Goal: Answer question/provide support

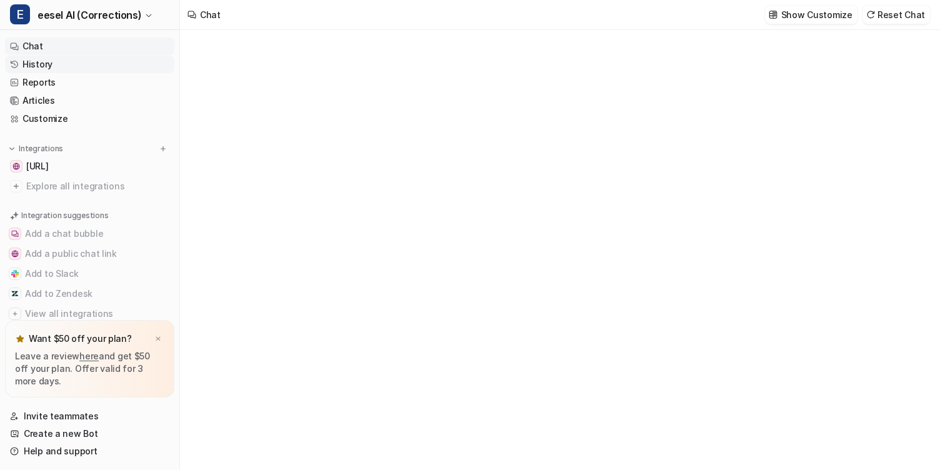
type textarea "**********"
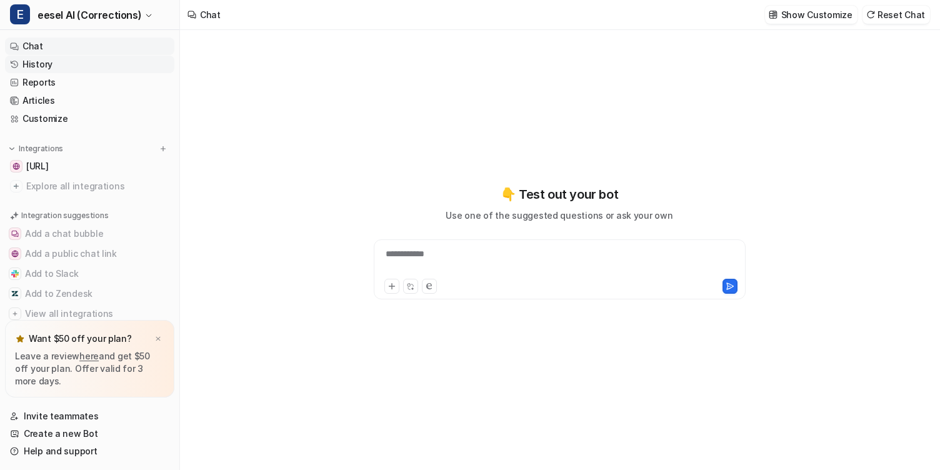
click at [92, 64] on link "History" at bounding box center [89, 65] width 169 height 18
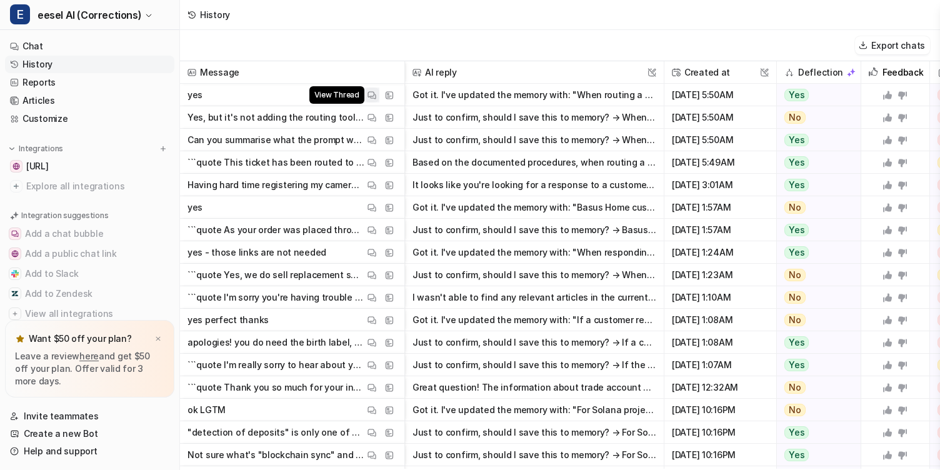
click at [363, 94] on span "View Thread" at bounding box center [337, 95] width 55 height 18
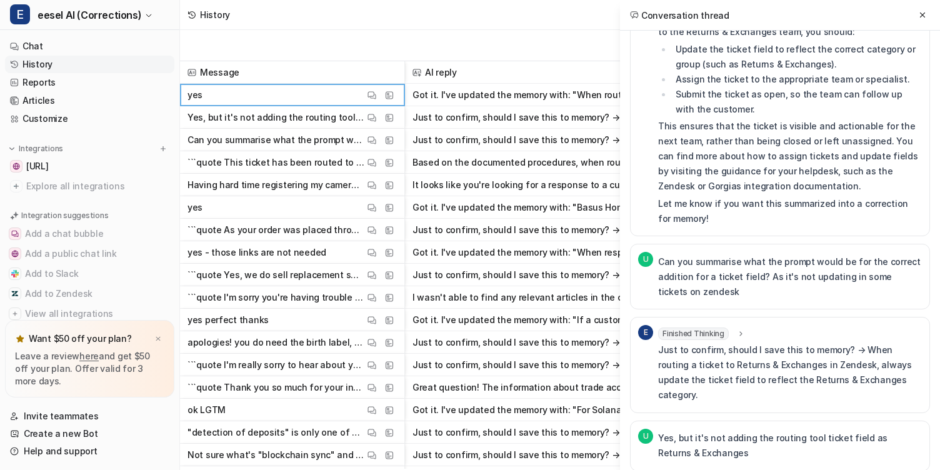
scroll to position [209, 0]
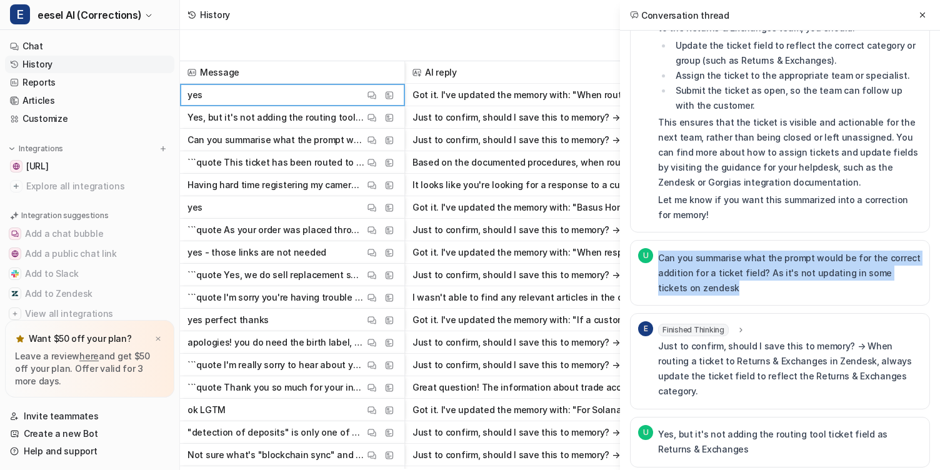
drag, startPoint x: 798, startPoint y: 274, endPoint x: 821, endPoint y: 234, distance: 46.8
click at [821, 248] on div "Can you summarise what the prompt would be for the correct addition for a ticke…" at bounding box center [790, 272] width 264 height 49
click at [813, 251] on p "Can you summarise what the prompt would be for the correct addition for a ticke…" at bounding box center [790, 273] width 264 height 45
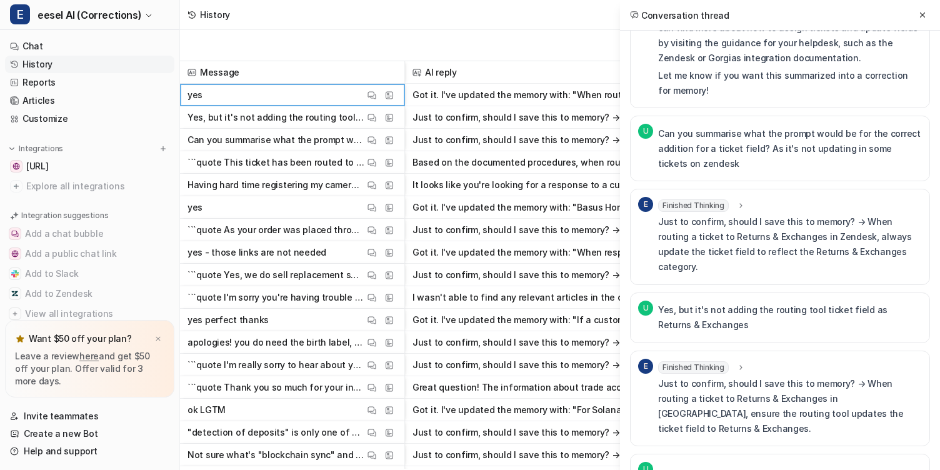
scroll to position [353, 0]
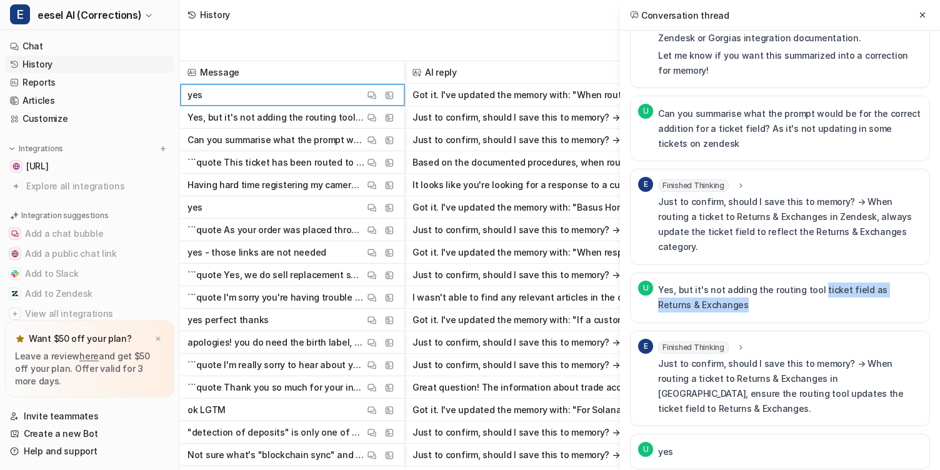
drag, startPoint x: 813, startPoint y: 271, endPoint x: 814, endPoint y: 254, distance: 16.9
click at [814, 283] on p "Yes, but it's not adding the routing tool ticket field as Returns & Exchanges" at bounding box center [790, 298] width 264 height 30
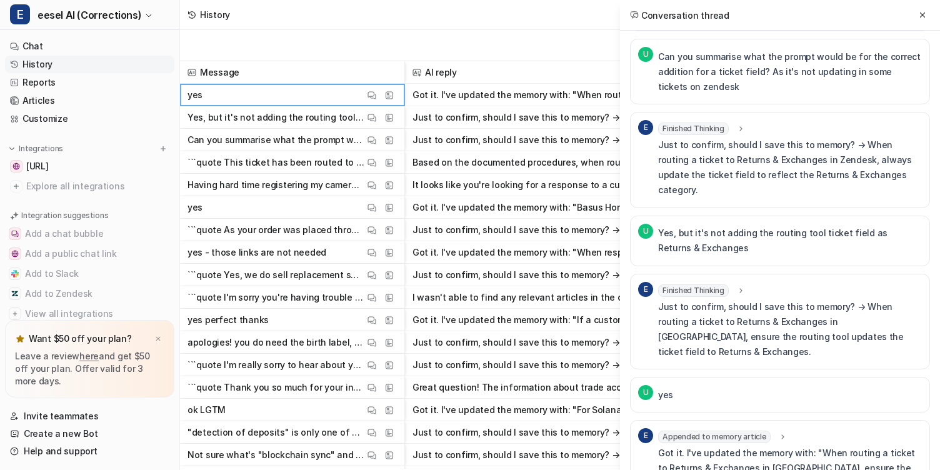
scroll to position [425, 0]
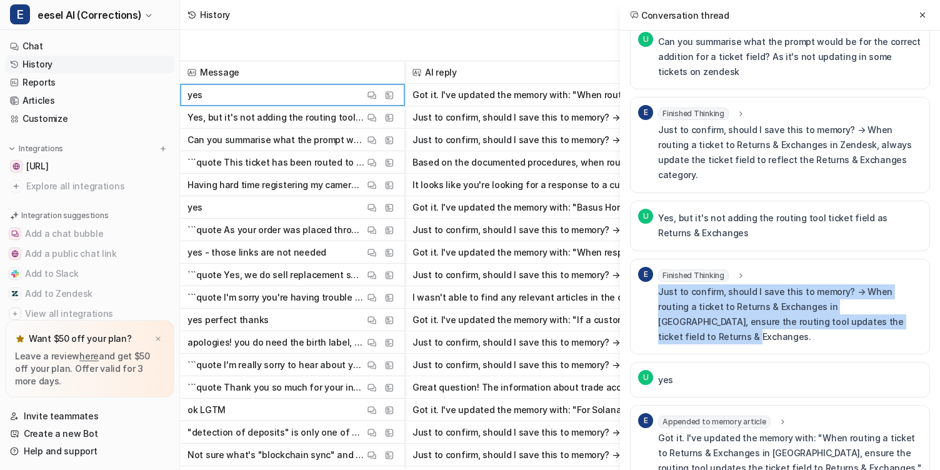
drag, startPoint x: 857, startPoint y: 291, endPoint x: 846, endPoint y: 249, distance: 44.0
click at [846, 269] on div "Finished Thinking thought : "User is correcting a process: when routing to Retu…" at bounding box center [790, 306] width 264 height 75
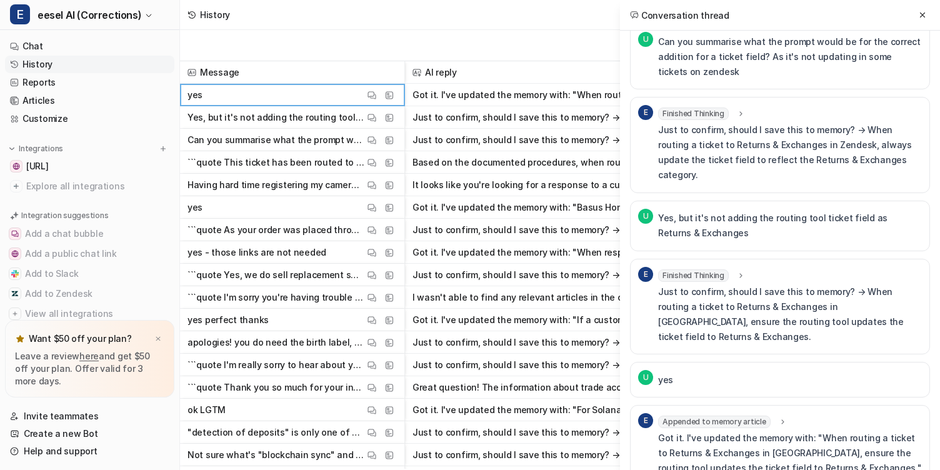
click at [846, 269] on div "Finished Thinking thought : "User is correcting a process: when routing to Retu…" at bounding box center [790, 275] width 264 height 13
click at [925, 11] on icon at bounding box center [923, 15] width 9 height 9
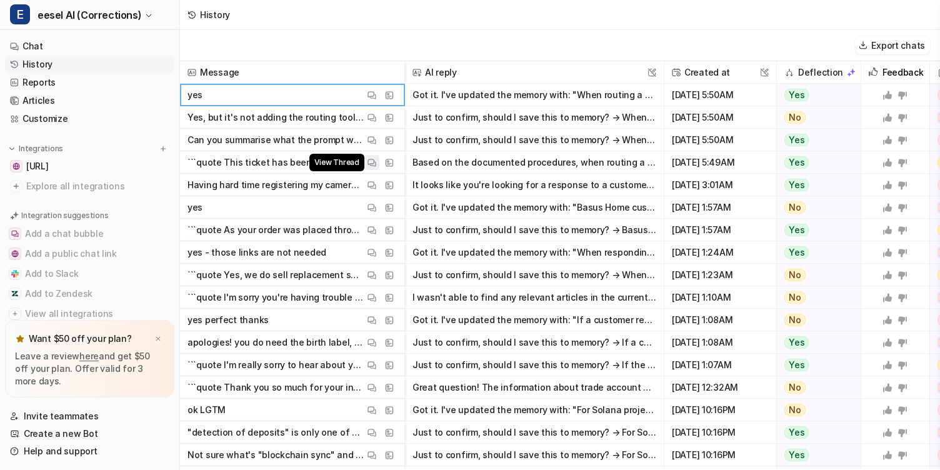
click at [368, 166] on img at bounding box center [372, 162] width 9 height 9
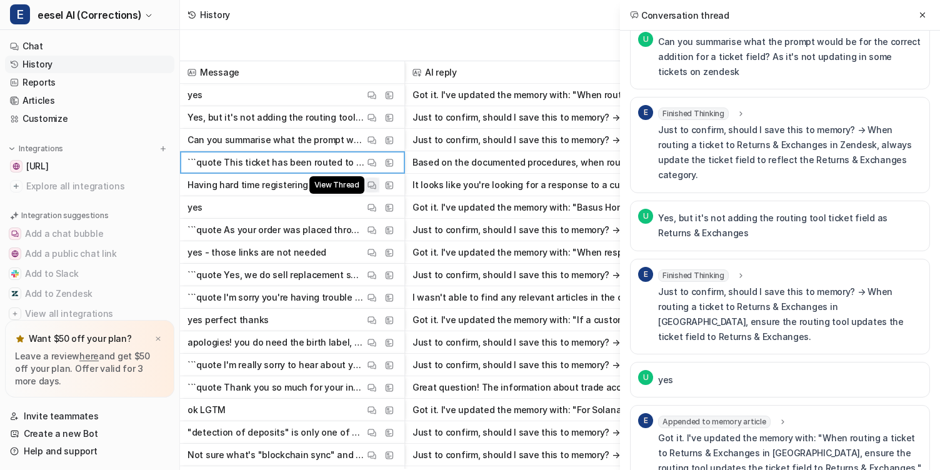
click at [368, 189] on img at bounding box center [372, 185] width 9 height 9
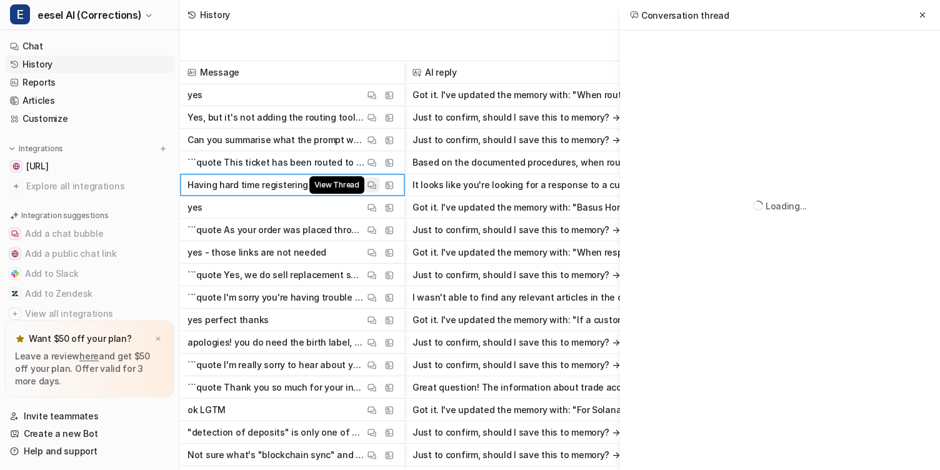
scroll to position [70, 0]
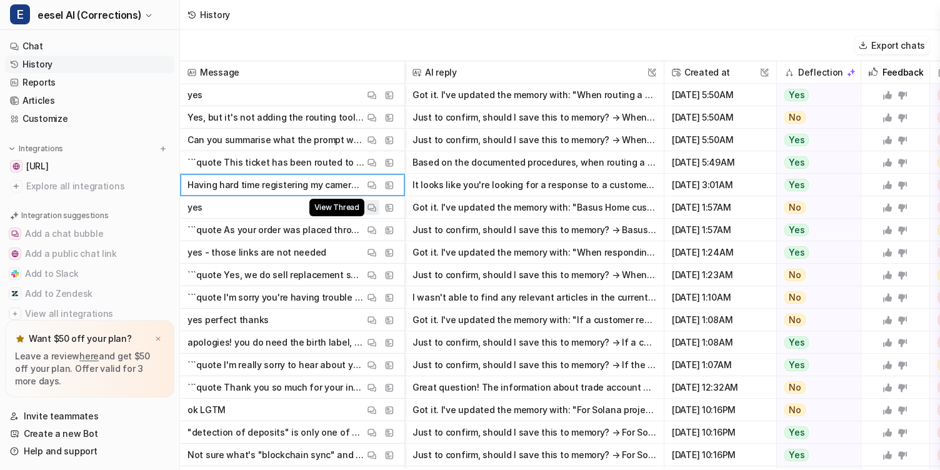
click at [368, 208] on img at bounding box center [372, 207] width 9 height 9
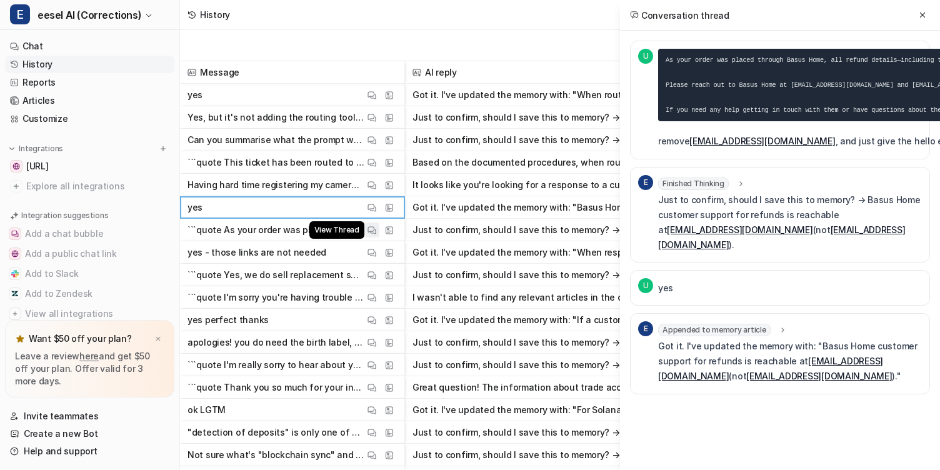
scroll to position [0, 0]
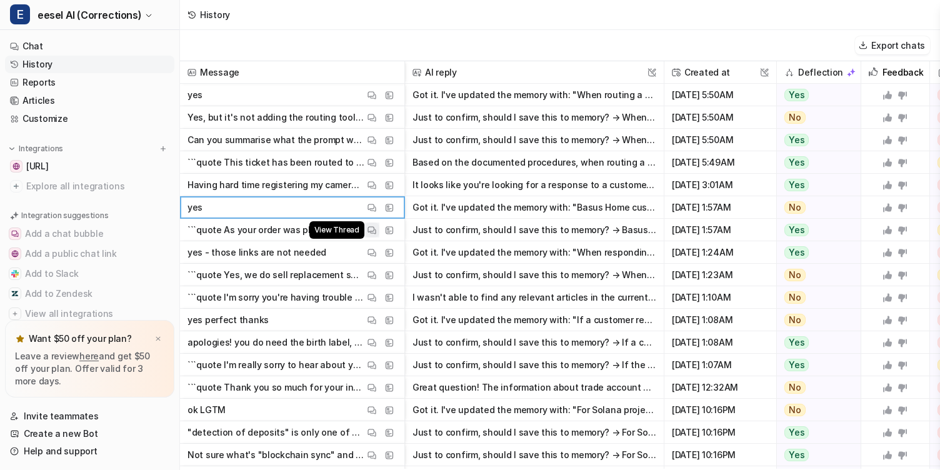
click at [368, 236] on button "View Thread" at bounding box center [372, 230] width 15 height 15
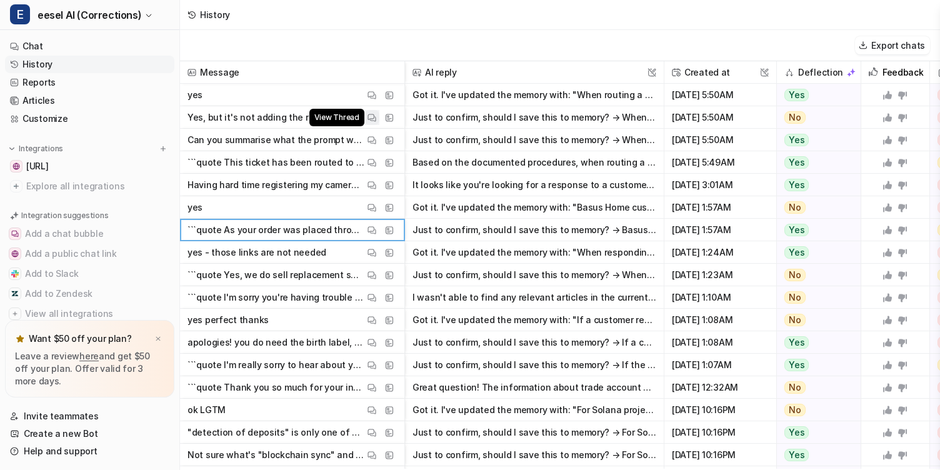
click at [370, 120] on img at bounding box center [372, 117] width 9 height 9
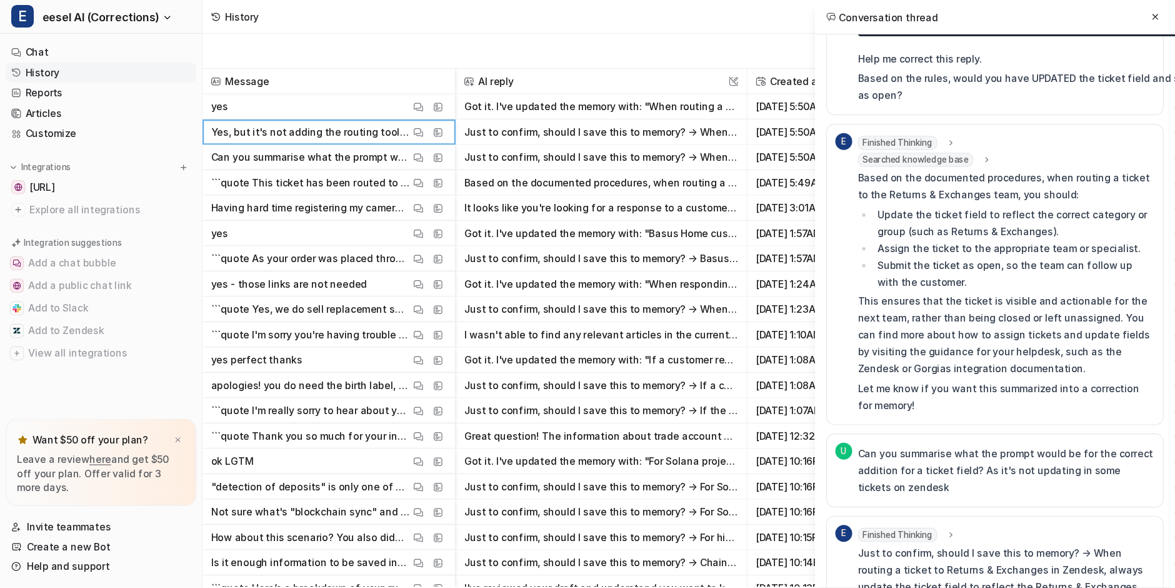
scroll to position [64, 0]
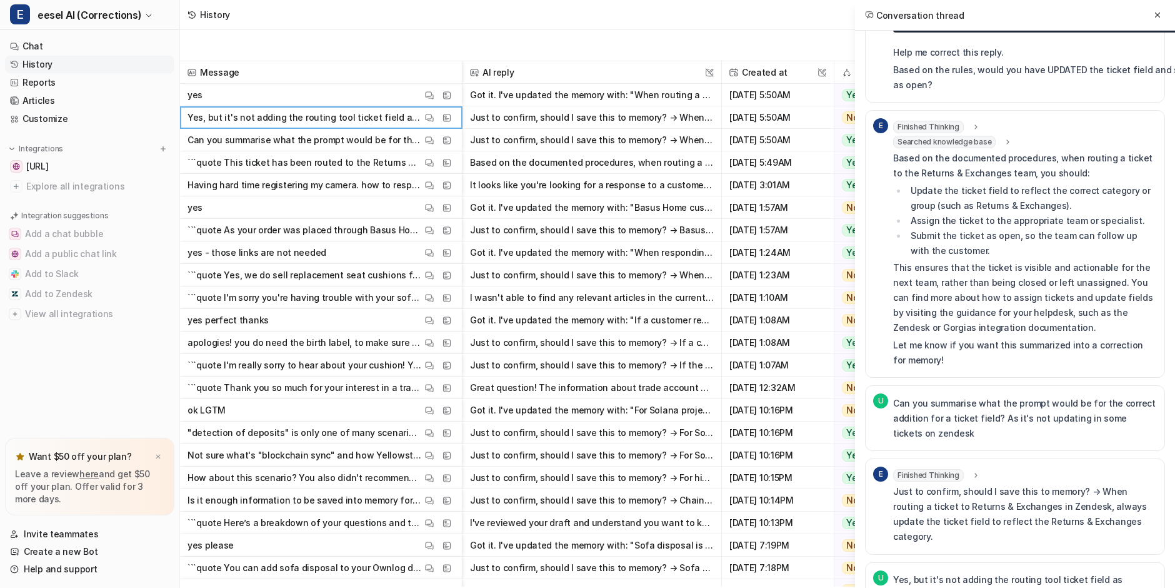
click at [940, 136] on span "Searched knowledge base" at bounding box center [944, 142] width 103 height 13
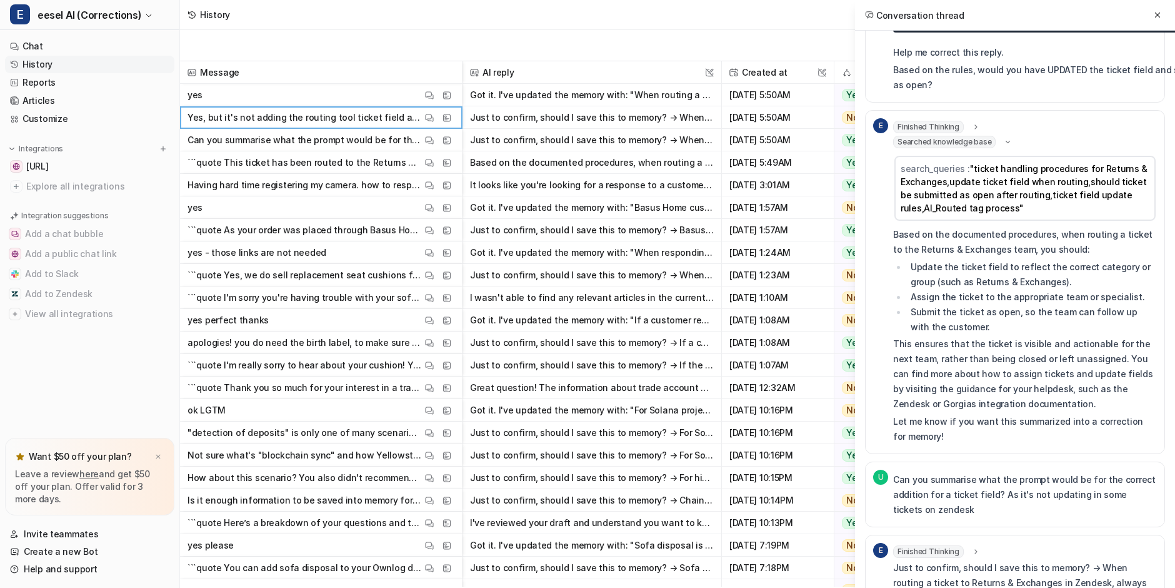
click at [940, 110] on div "E Finished Thinking thought : "The user is asking for clarification about prope…" at bounding box center [1015, 282] width 300 height 344
click at [940, 169] on span ""ticket handling procedures for Returns & Exchanges,update ticket field when ro…" at bounding box center [1024, 188] width 247 height 50
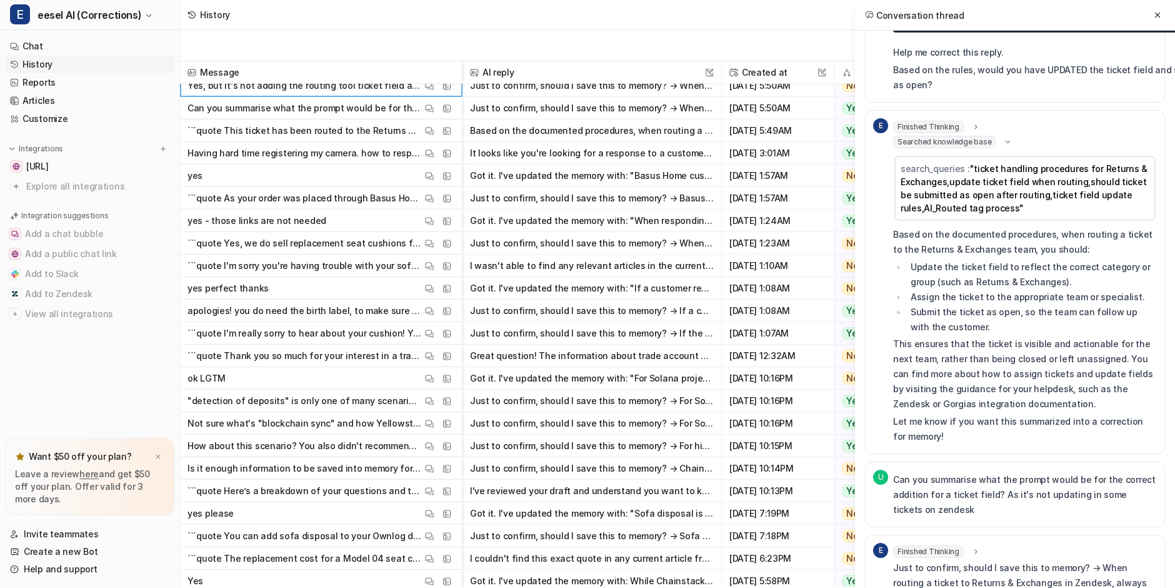
scroll to position [41, 0]
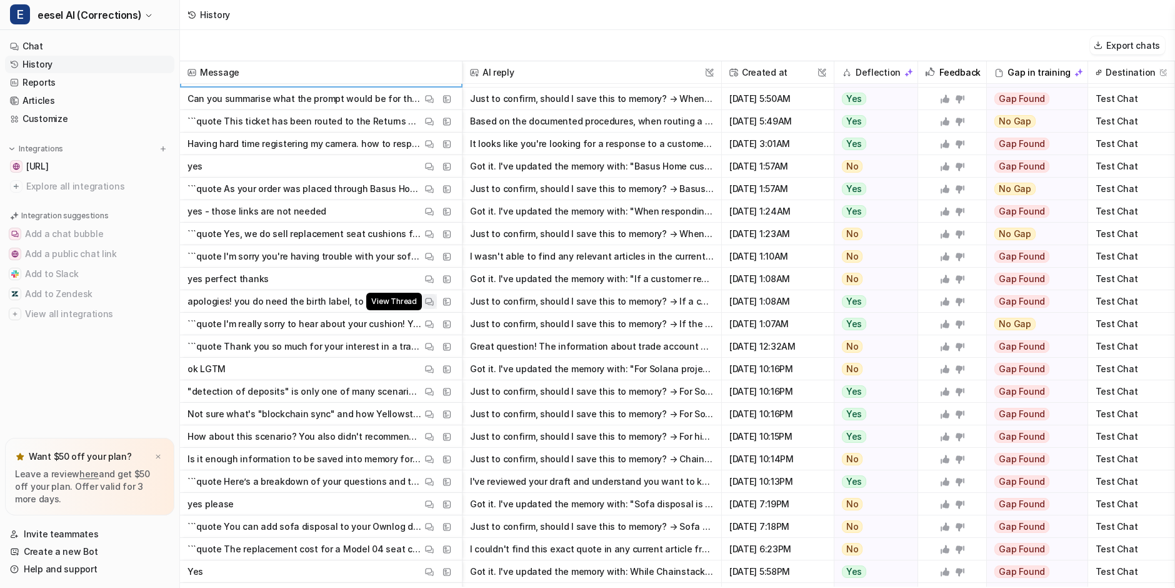
click at [424, 298] on button "View Thread" at bounding box center [429, 301] width 15 height 15
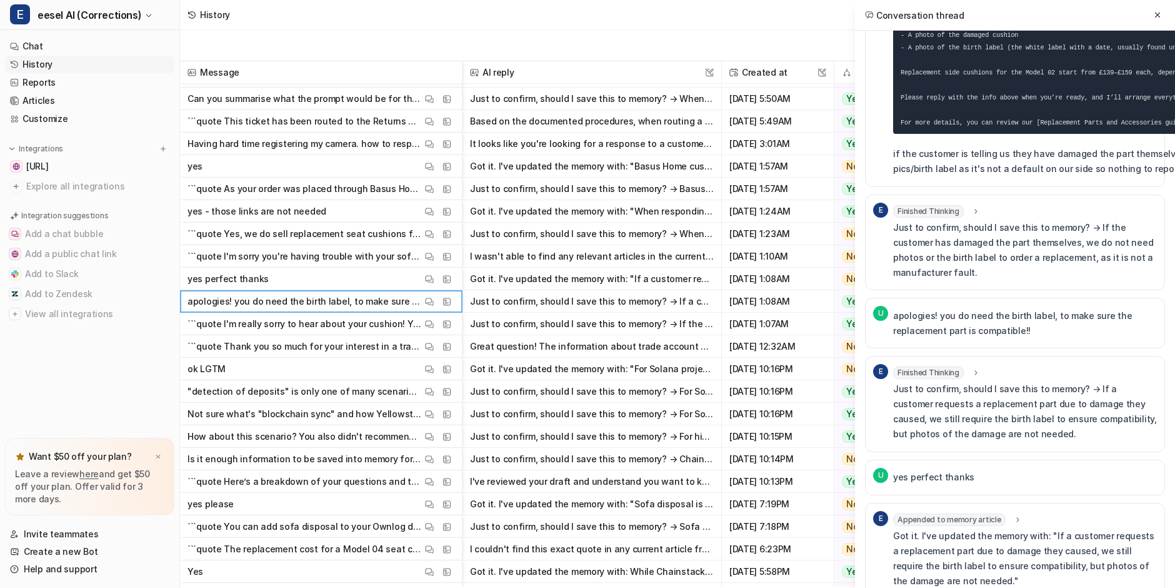
scroll to position [84, 0]
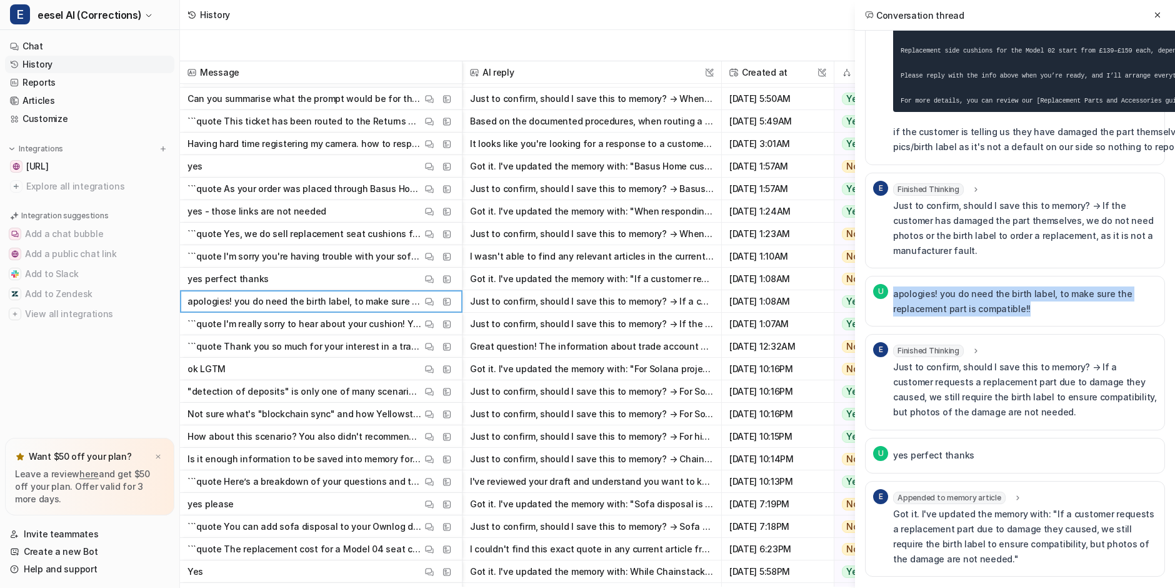
drag, startPoint x: 892, startPoint y: 278, endPoint x: 1037, endPoint y: 300, distance: 146.1
click at [940, 301] on div "U apologies! you do need the birth label, to make sure the replacement part is …" at bounding box center [1015, 301] width 300 height 51
click at [940, 300] on div "apologies! you do need the birth label, to make sure the replacement part is co…" at bounding box center [1025, 301] width 264 height 34
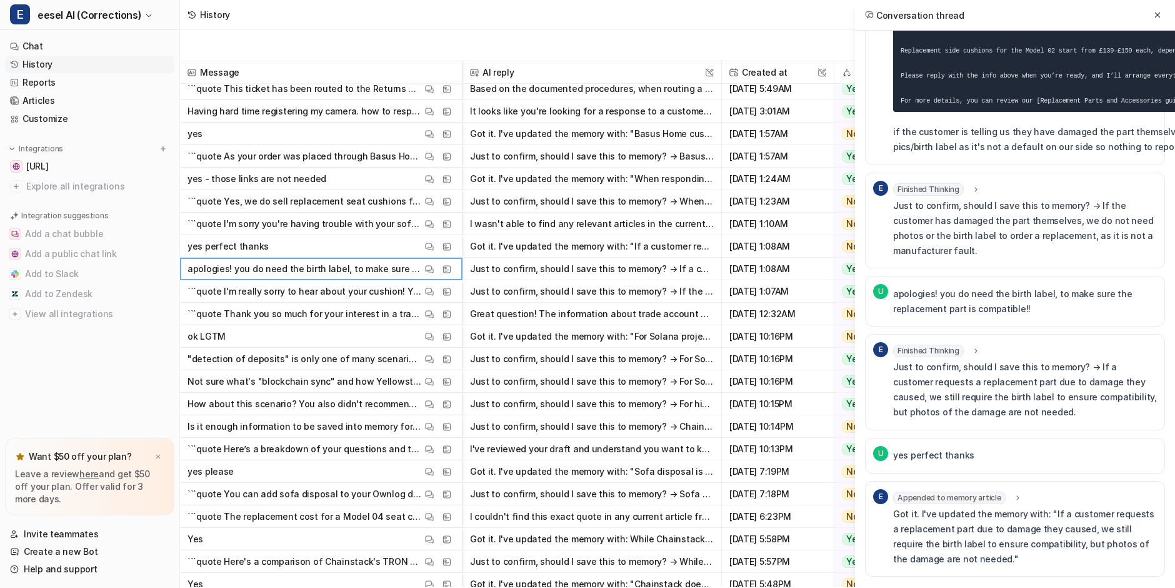
scroll to position [80, 0]
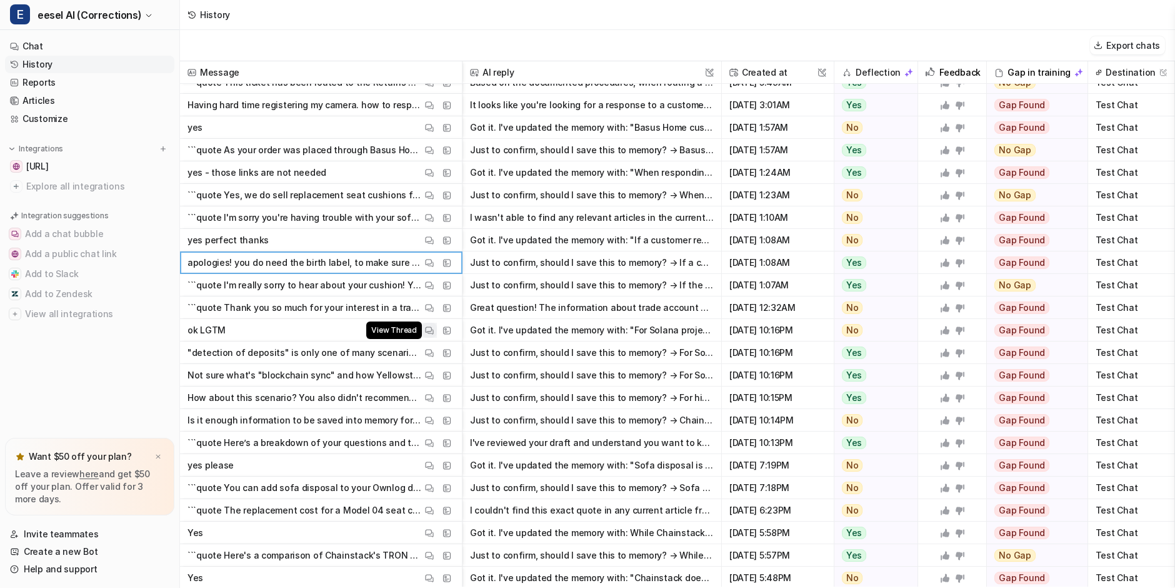
click at [427, 329] on img at bounding box center [429, 330] width 9 height 9
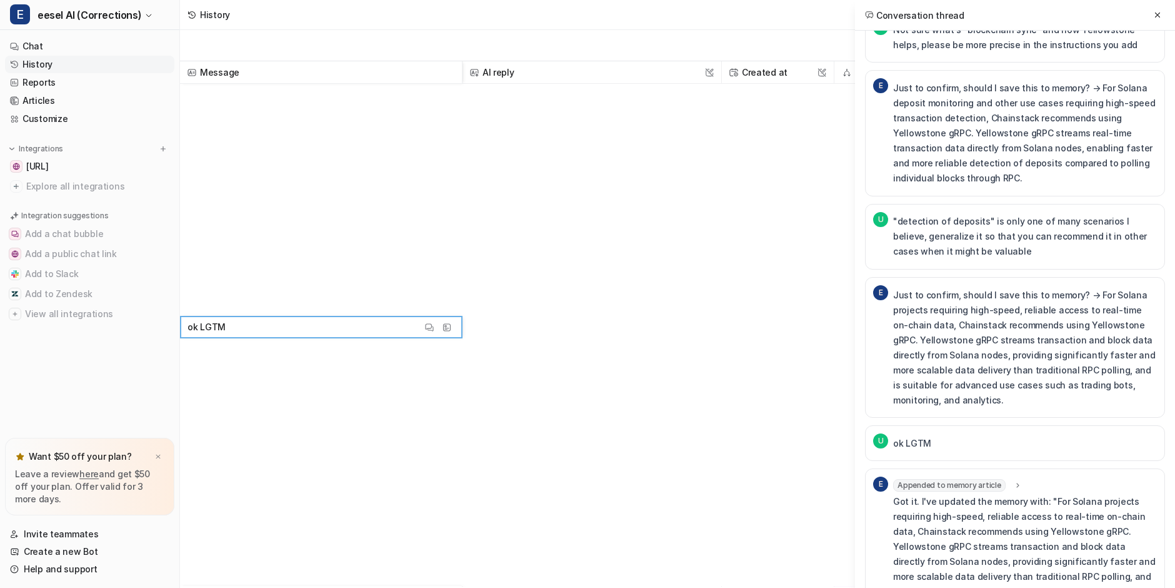
scroll to position [0, 0]
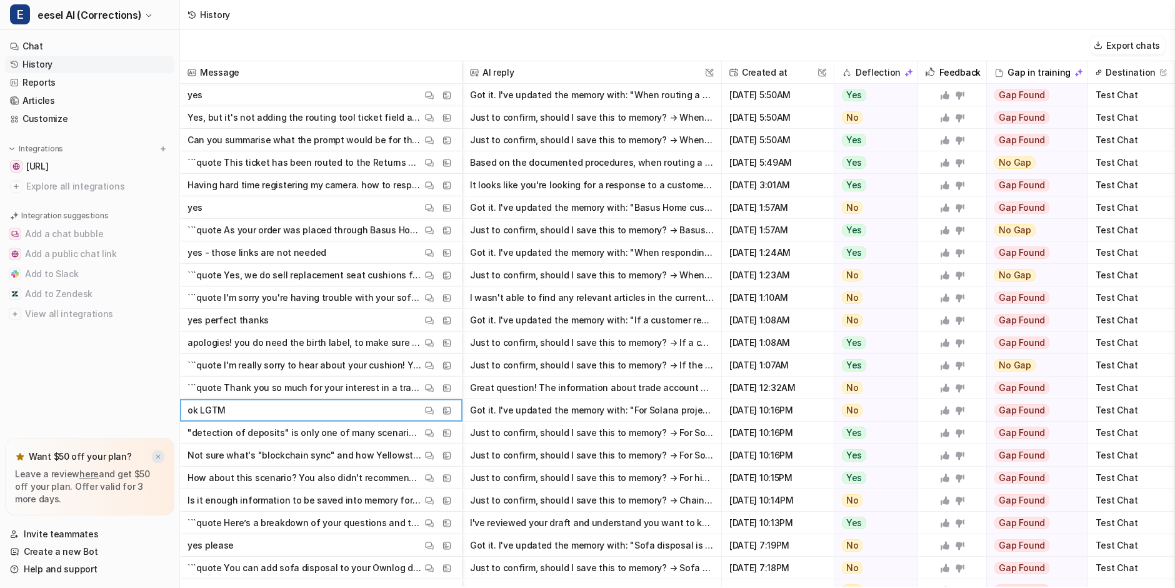
click at [161, 458] on img at bounding box center [158, 457] width 8 height 8
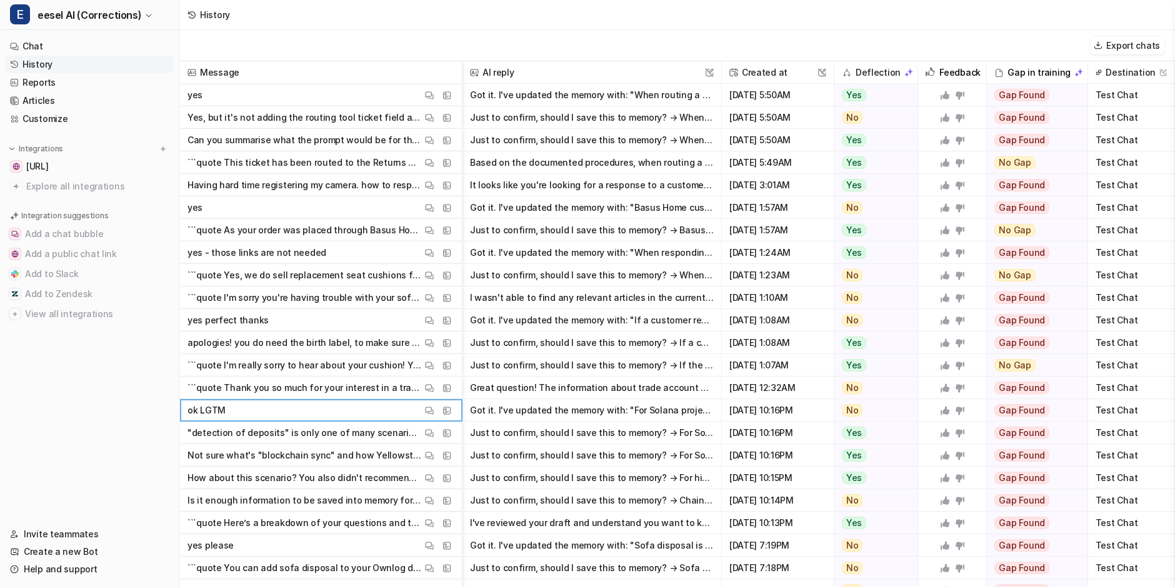
click at [338, 41] on div "Export chats" at bounding box center [677, 45] width 995 height 31
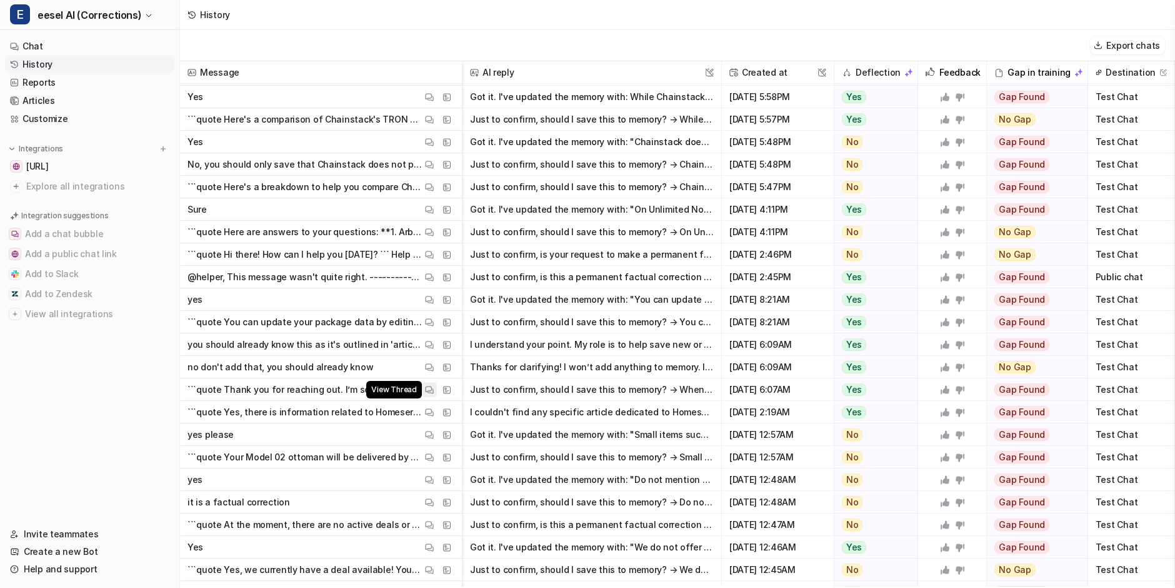
scroll to position [541, 0]
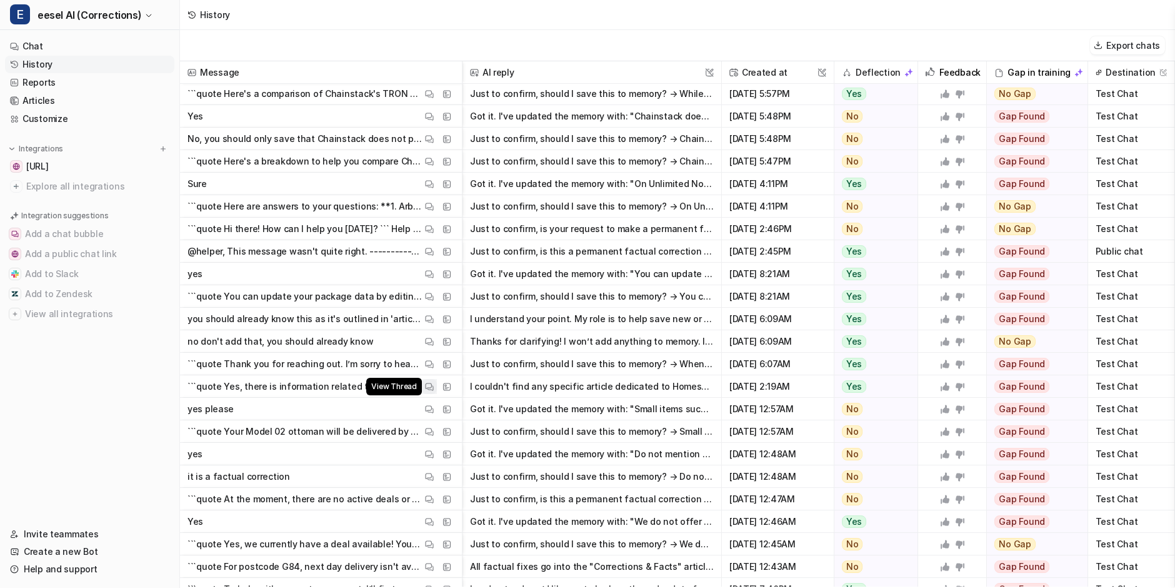
click at [423, 386] on button "View Thread" at bounding box center [429, 386] width 15 height 15
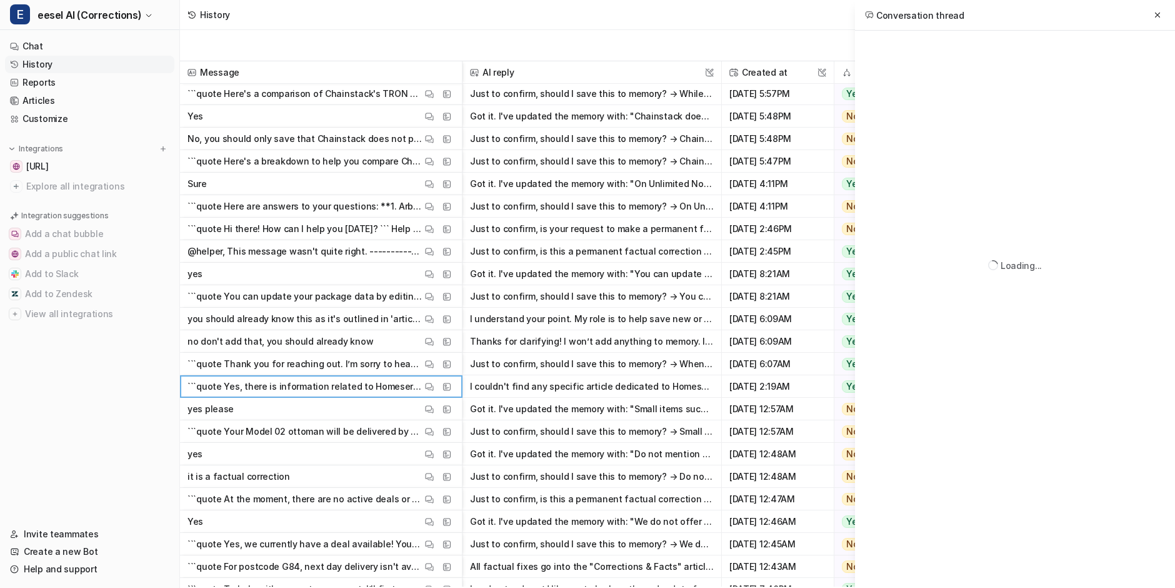
scroll to position [0, 0]
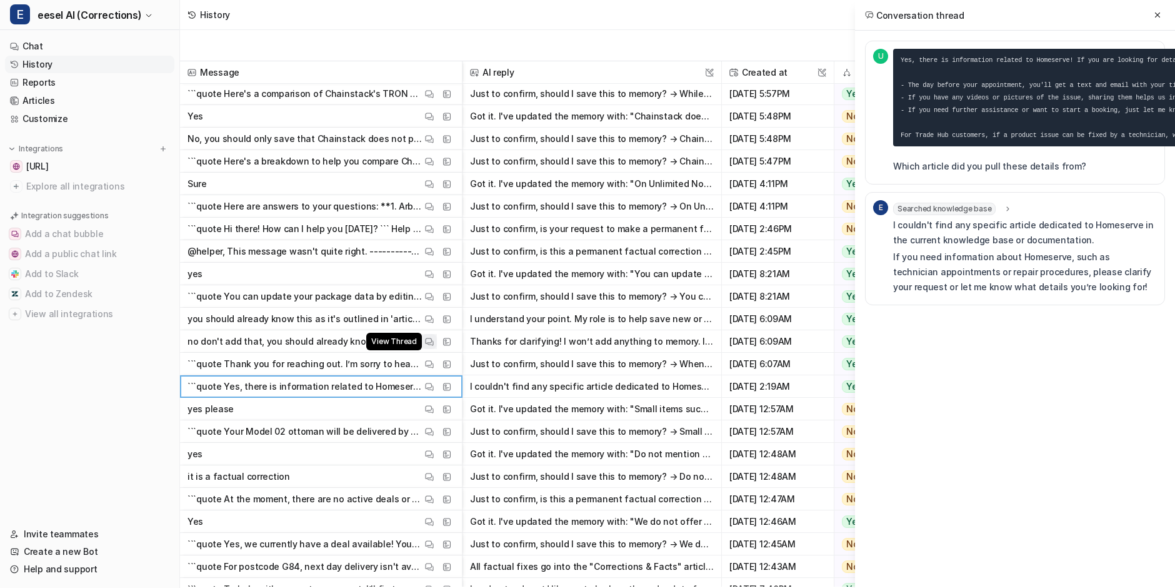
click at [431, 339] on img at bounding box center [429, 341] width 9 height 9
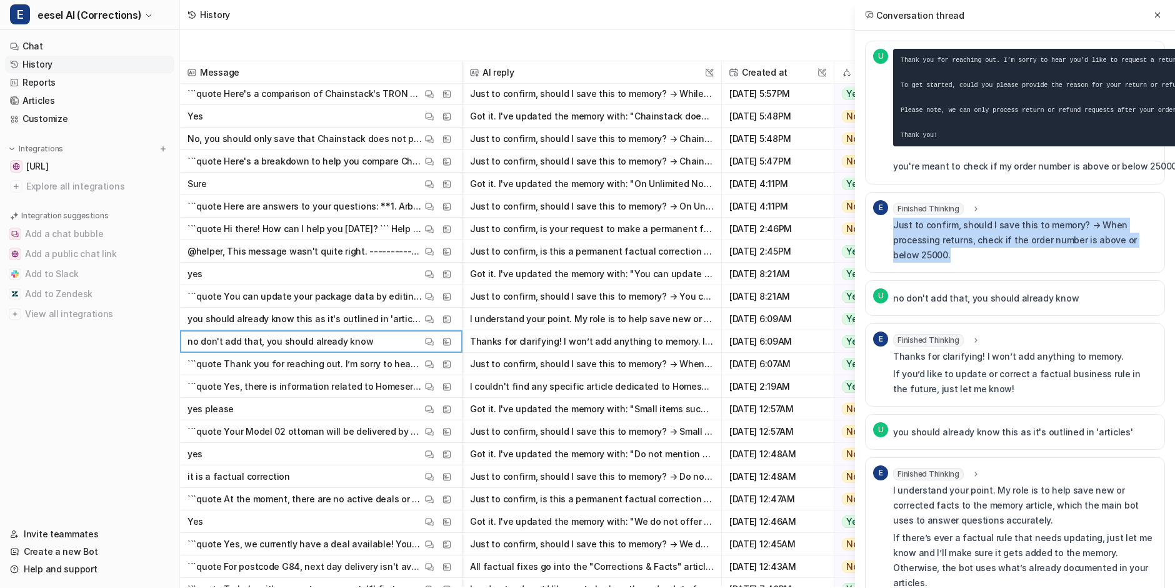
drag, startPoint x: 1009, startPoint y: 256, endPoint x: 1025, endPoint y: 210, distance: 48.5
click at [940, 210] on div "Finished Thinking thought : "User is providing feedback about an operational pr…" at bounding box center [1025, 233] width 264 height 60
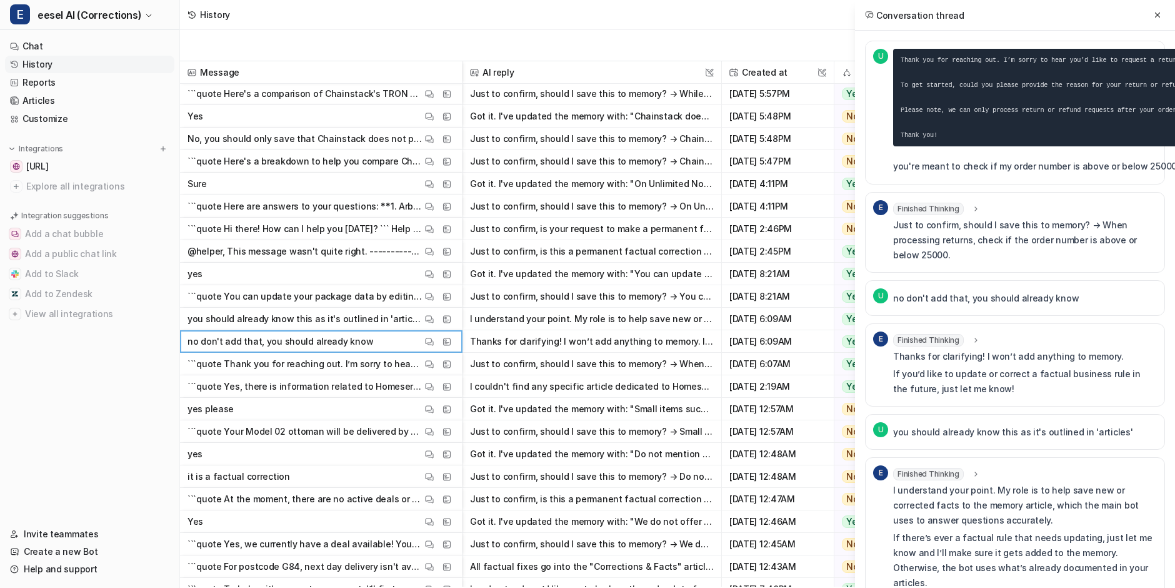
click at [940, 210] on div "Finished Thinking thought : "User is providing feedback about an operational pr…" at bounding box center [1025, 209] width 264 height 13
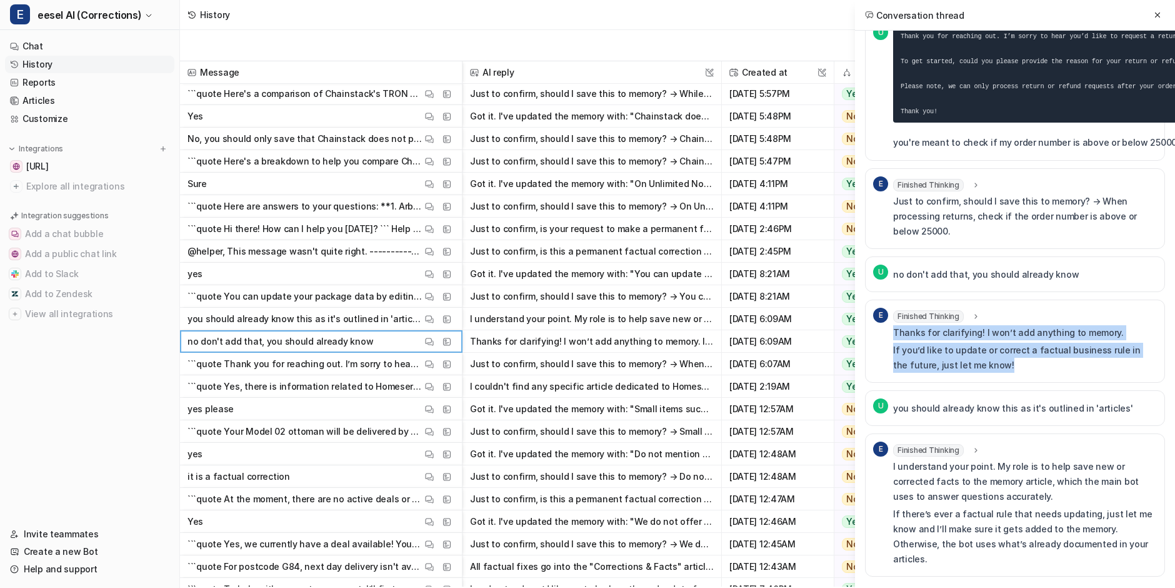
drag, startPoint x: 1038, startPoint y: 363, endPoint x: 1070, endPoint y: 304, distance: 66.6
click at [940, 304] on div "E Finished Thinking thought : "The user expects me to already know the rule abo…" at bounding box center [1015, 340] width 300 height 83
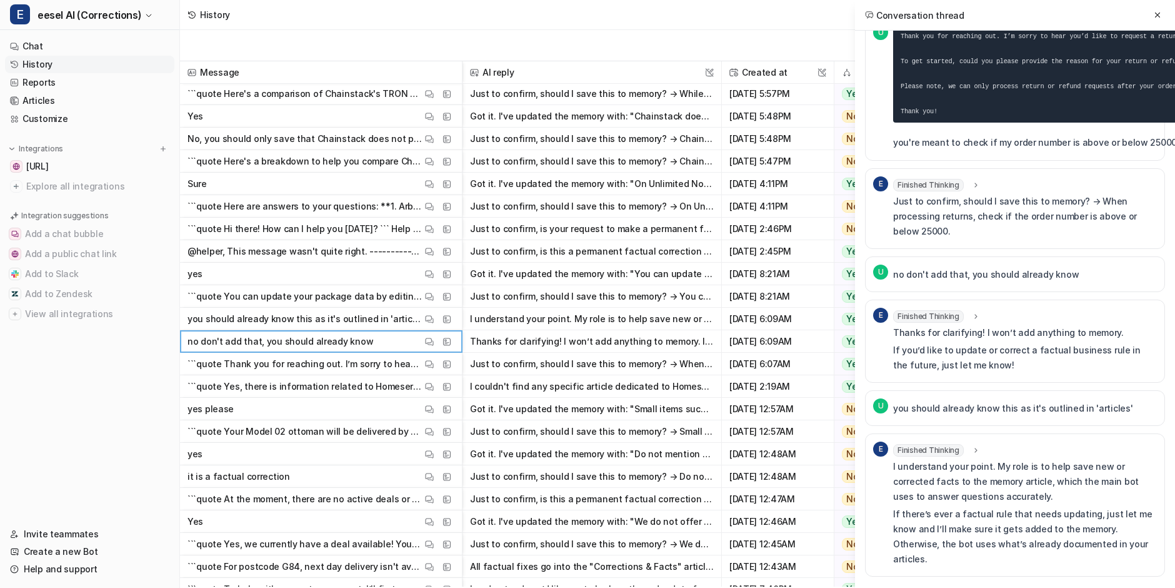
click at [940, 304] on div "E Finished Thinking thought : "The user expects me to already know the rule abo…" at bounding box center [1015, 340] width 300 height 83
